Goal: Complete application form

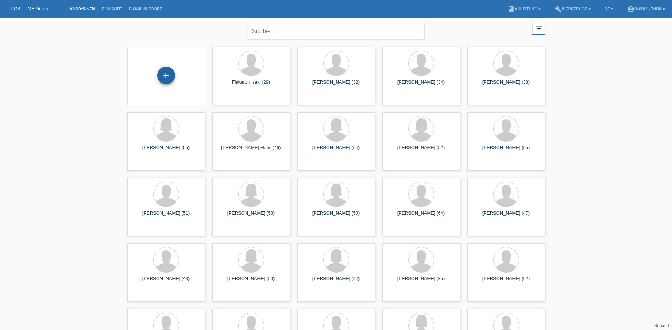
click at [171, 82] on div "+" at bounding box center [166, 76] width 18 height 18
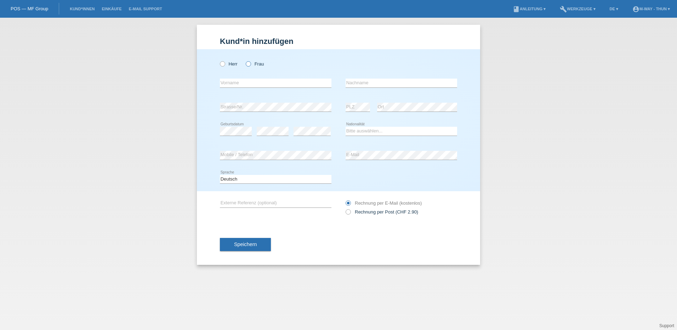
click at [245, 60] on icon at bounding box center [245, 60] width 0 height 0
click at [248, 65] on input "Frau" at bounding box center [248, 63] width 5 height 5
radio input "true"
click at [230, 82] on input "text" at bounding box center [276, 83] width 112 height 9
type input "[PERSON_NAME]"
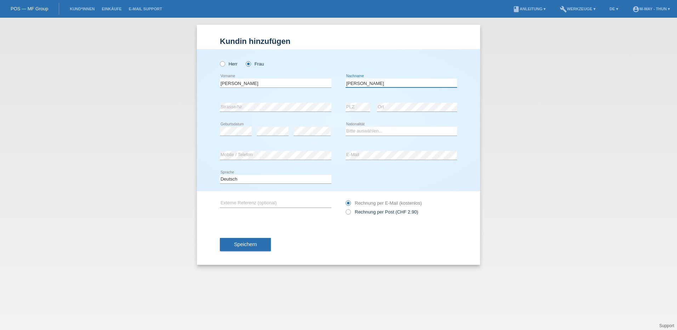
type input "[PERSON_NAME]"
click at [361, 128] on select "Bitte auswählen... [GEOGRAPHIC_DATA] [GEOGRAPHIC_DATA] [GEOGRAPHIC_DATA] [GEOGR…" at bounding box center [402, 131] width 112 height 8
select select "PT"
click at [346, 127] on select "Bitte auswählen... [GEOGRAPHIC_DATA] [GEOGRAPHIC_DATA] [GEOGRAPHIC_DATA] [GEOGR…" at bounding box center [402, 131] width 112 height 8
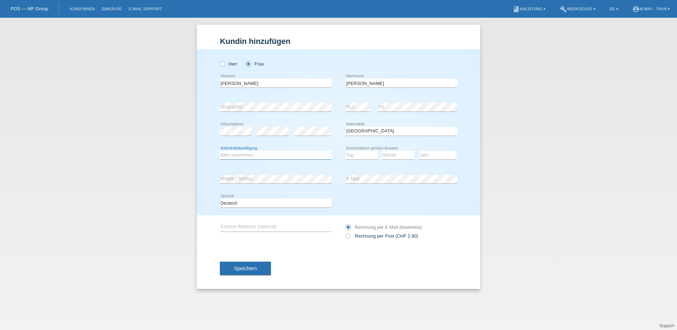
click at [236, 153] on select "Bitte auswählen... C B B - Flüchtlingsstatus Andere" at bounding box center [276, 155] width 112 height 8
select select "C"
click at [220, 151] on select "Bitte auswählen... C B B - Flüchtlingsstatus Andere" at bounding box center [276, 155] width 112 height 8
click at [359, 156] on select "Tag 01 02 03 04 05 06 07 08 09 10 11" at bounding box center [362, 155] width 32 height 8
select select "01"
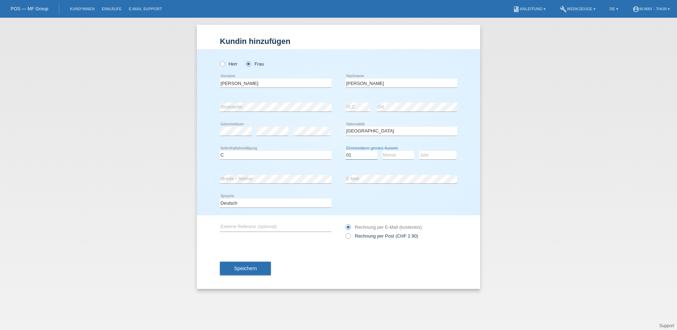
click at [346, 151] on select "Tag 01 02 03 04 05 06 07 08 09 10 11" at bounding box center [362, 155] width 32 height 8
click at [402, 155] on select "Monat 01 02 03 04 05 06 07 08 09 10 11" at bounding box center [398, 155] width 32 height 8
select select "08"
click at [382, 151] on select "Monat 01 02 03 04 05 06 07 08 09 10 11" at bounding box center [398, 155] width 32 height 8
click at [428, 149] on div "Jahr 2025 2024 2023 2022 2021 2020 2019 2018 2017" at bounding box center [437, 155] width 37 height 24
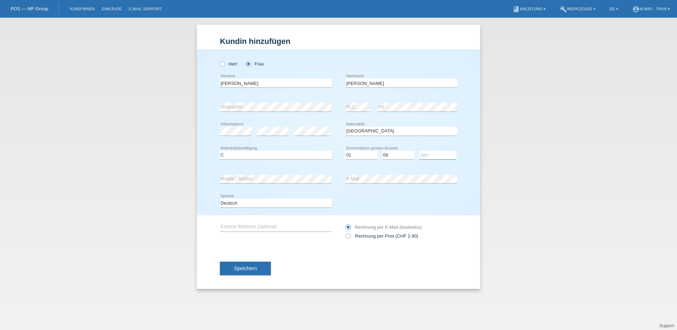
click at [434, 154] on select "Jahr 2025 2024 2023 2022 2021 2020 2019 2018 2017 2016 2015 2014 2013 2012 2011…" at bounding box center [437, 155] width 37 height 8
select select "1992"
click at [419, 151] on select "Jahr 2025 2024 2023 2022 2021 2020 2019 2018 2017 2016 2015 2014 2013 2012 2011…" at bounding box center [437, 155] width 37 height 8
click at [244, 268] on span "Speichern" at bounding box center [245, 269] width 23 height 6
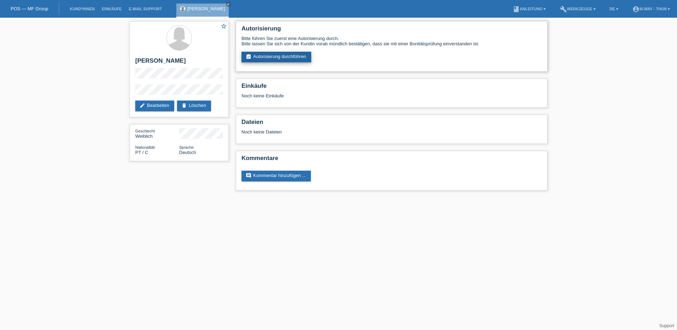
click at [265, 56] on link "assignment_turned_in Autorisierung durchführen" at bounding box center [276, 57] width 70 height 11
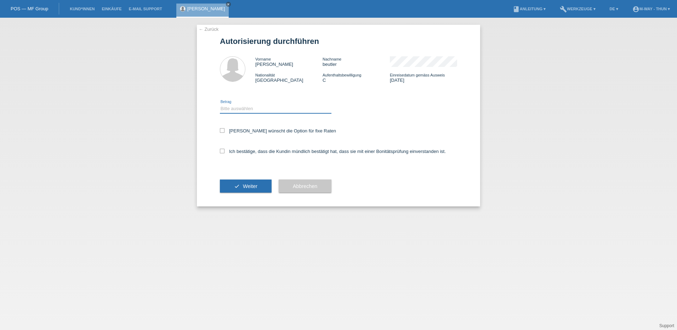
click at [245, 107] on select "Bitte auswählen CHF 1.00 - CHF 499.00 CHF 500.00 - CHF 1'999.00 CHF 2'000.00 - …" at bounding box center [276, 108] width 112 height 8
select select "3"
click at [220, 104] on select "Bitte auswählen CHF 1.00 - CHF 499.00 CHF 500.00 - CHF 1'999.00 CHF 2'000.00 - …" at bounding box center [276, 108] width 112 height 8
click at [223, 133] on label "Kundin wünscht die Option für fixe Raten" at bounding box center [278, 130] width 116 height 5
click at [223, 133] on input "Kundin wünscht die Option für fixe Raten" at bounding box center [222, 130] width 5 height 5
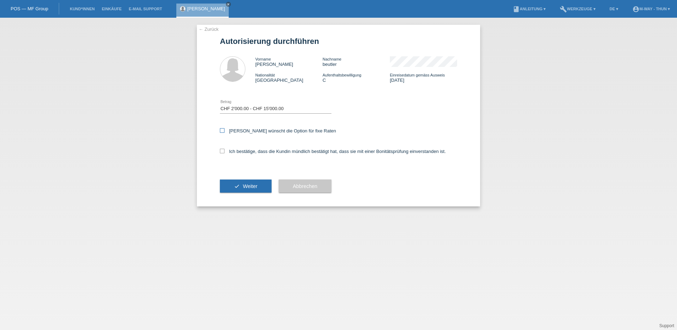
checkbox input "true"
click at [224, 152] on icon at bounding box center [222, 151] width 5 height 5
click at [224, 152] on input "Ich bestätige, dass die Kundin mündlich bestätigt hat, dass sie mit einer Bonit…" at bounding box center [222, 151] width 5 height 5
checkbox input "true"
click at [237, 185] on button "check Weiter" at bounding box center [246, 186] width 52 height 13
